Goal: Information Seeking & Learning: Learn about a topic

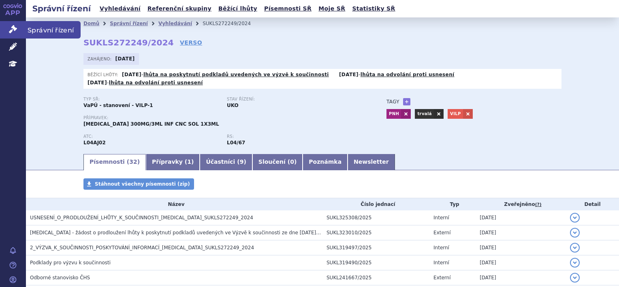
click at [15, 31] on icon at bounding box center [13, 29] width 8 height 8
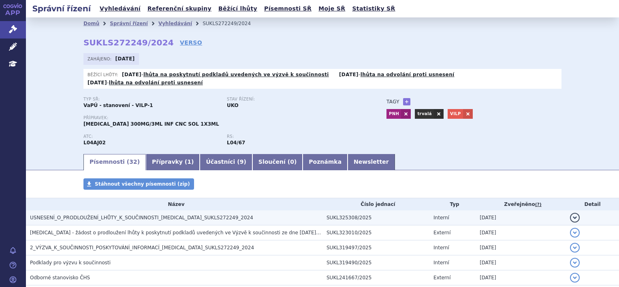
click at [139, 215] on span "USNESENÍ_O_PRODLOUŽENÍ_LHŮTY_K_SOUČINNOSTI_ULTOMIRIS_SUKLS272249_2024" at bounding box center [141, 218] width 223 height 6
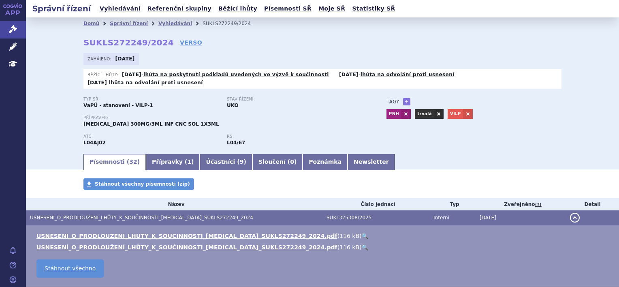
click at [300, 115] on p "Přípravek:" at bounding box center [226, 117] width 287 height 5
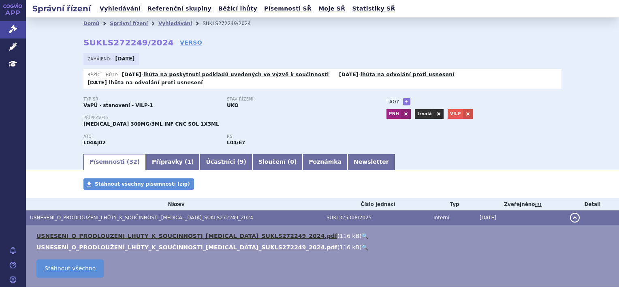
click at [154, 233] on link "USNESENI_O_PRODLOUZENI_LHUTY_K_SOUCINNOSTI_ULTOMIRIS_SUKLS272249_2024.pdf" at bounding box center [186, 236] width 301 height 6
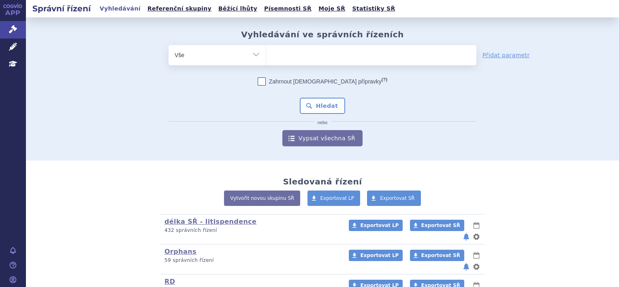
click at [285, 52] on ul at bounding box center [371, 53] width 210 height 17
click at [266, 52] on select at bounding box center [266, 55] width 0 height 20
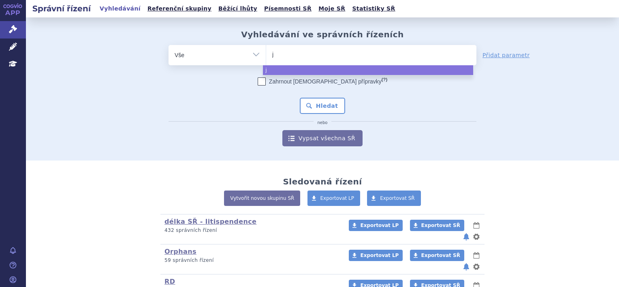
type input "ja"
type input "jard"
type input "jardia"
type input "jardian"
type input "[MEDICAL_DATA]"
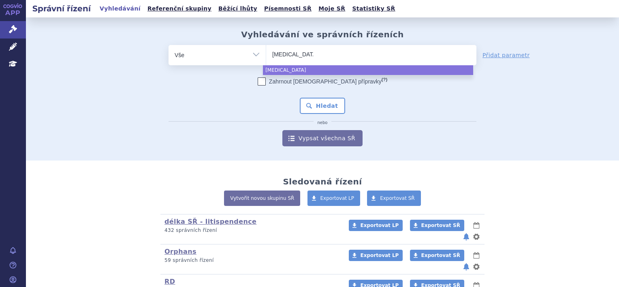
select select "[MEDICAL_DATA]"
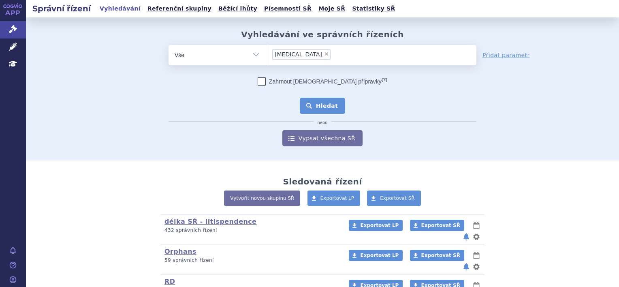
click at [330, 106] on button "Hledat" at bounding box center [323, 106] width 46 height 16
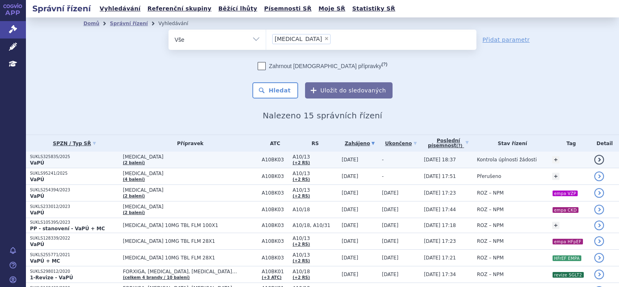
click at [491, 164] on td "Kontrola úplnosti žádosti" at bounding box center [510, 160] width 75 height 17
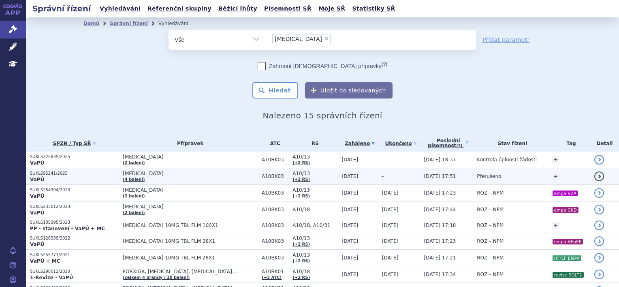
click at [477, 176] on span "Přerušeno" at bounding box center [489, 176] width 24 height 6
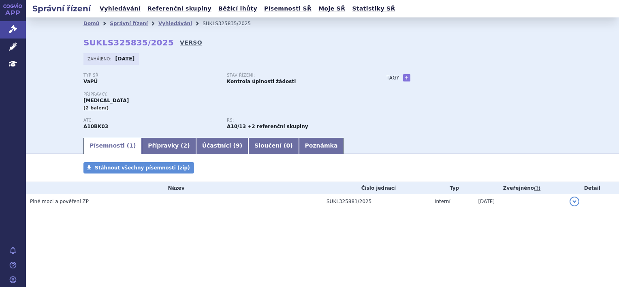
click at [180, 42] on link "VERSO" at bounding box center [191, 42] width 22 height 8
click at [147, 145] on link "Přípravky ( 2 )" at bounding box center [169, 146] width 54 height 16
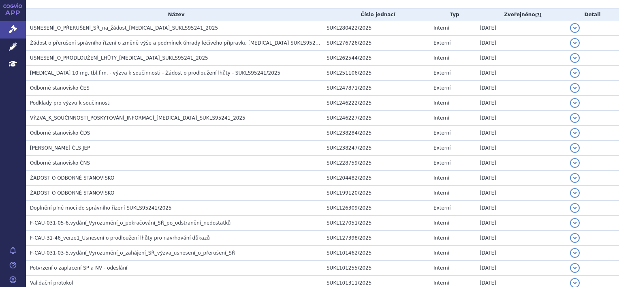
scroll to position [41, 0]
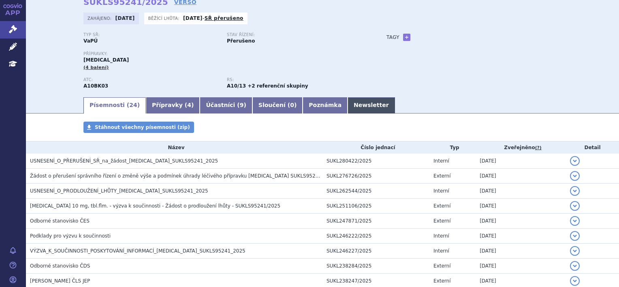
click at [348, 105] on link "Newsletter" at bounding box center [371, 105] width 47 height 16
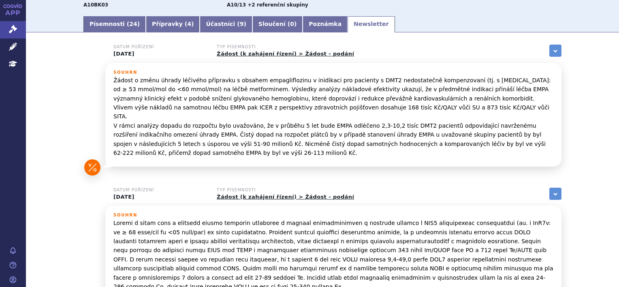
scroll to position [162, 0]
